Goal: Task Accomplishment & Management: Use online tool/utility

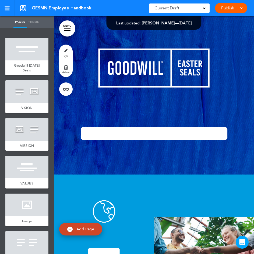
scroll to position [45981, 0]
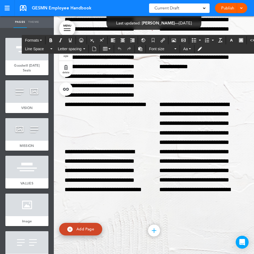
drag, startPoint x: 101, startPoint y: 134, endPoint x: 161, endPoint y: 131, distance: 59.8
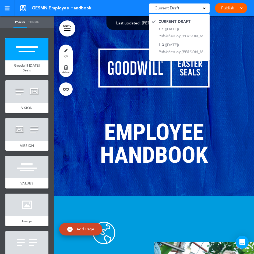
click at [121, 92] on img at bounding box center [154, 67] width 178 height 71
